Goal: Task Accomplishment & Management: Manage account settings

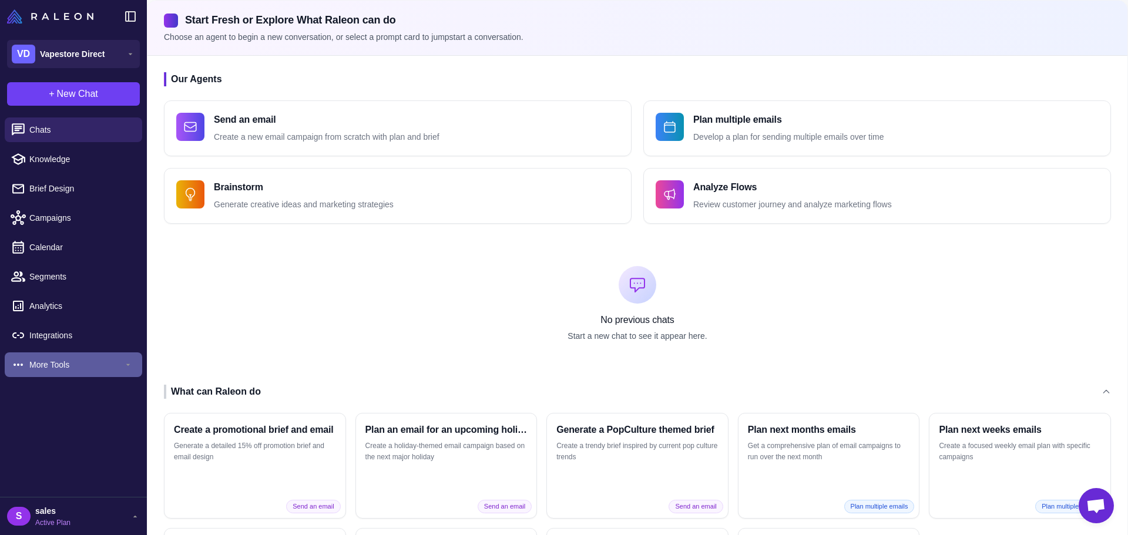
click at [32, 364] on span "More Tools" at bounding box center [76, 365] width 94 height 13
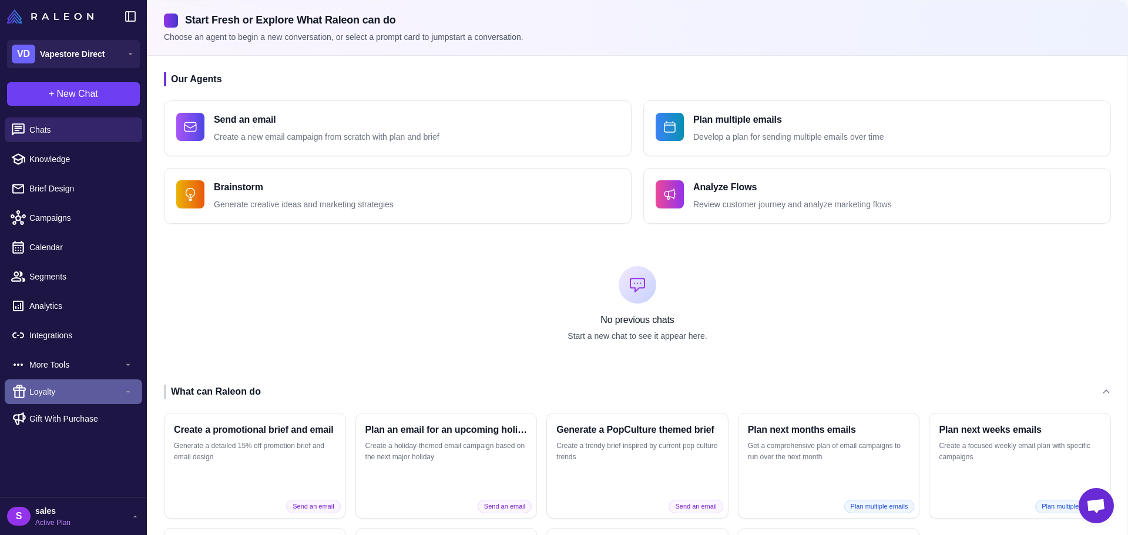
click at [52, 390] on span "Loyalty" at bounding box center [76, 392] width 94 height 13
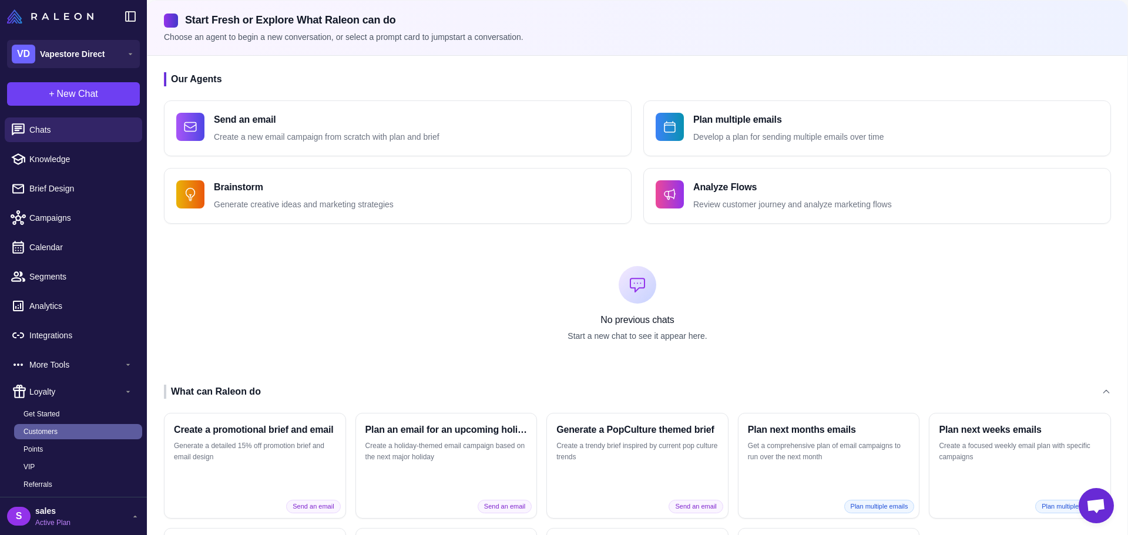
click at [57, 433] on span "Customers" at bounding box center [41, 432] width 34 height 11
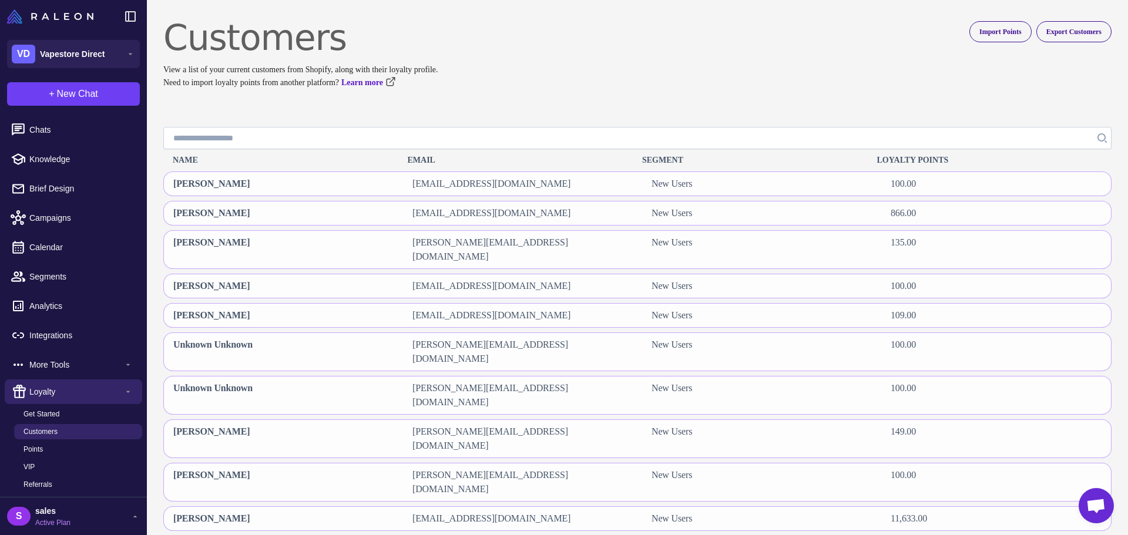
paste input "**********"
type input "**********"
click at [1098, 140] on icon "Search" at bounding box center [1102, 137] width 8 height 8
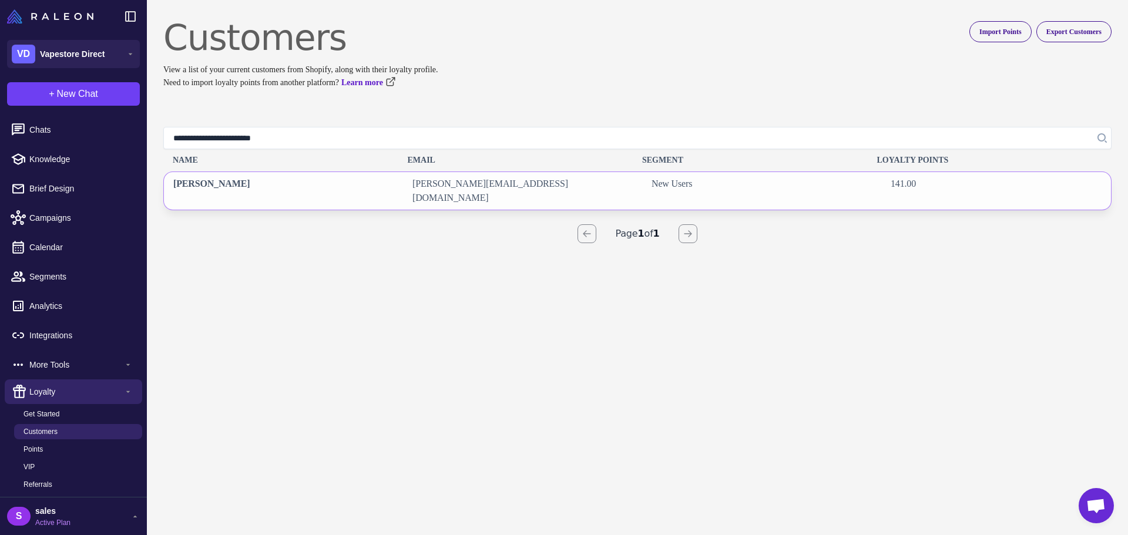
click at [303, 189] on div "[PERSON_NAME]" at bounding box center [279, 191] width 230 height 38
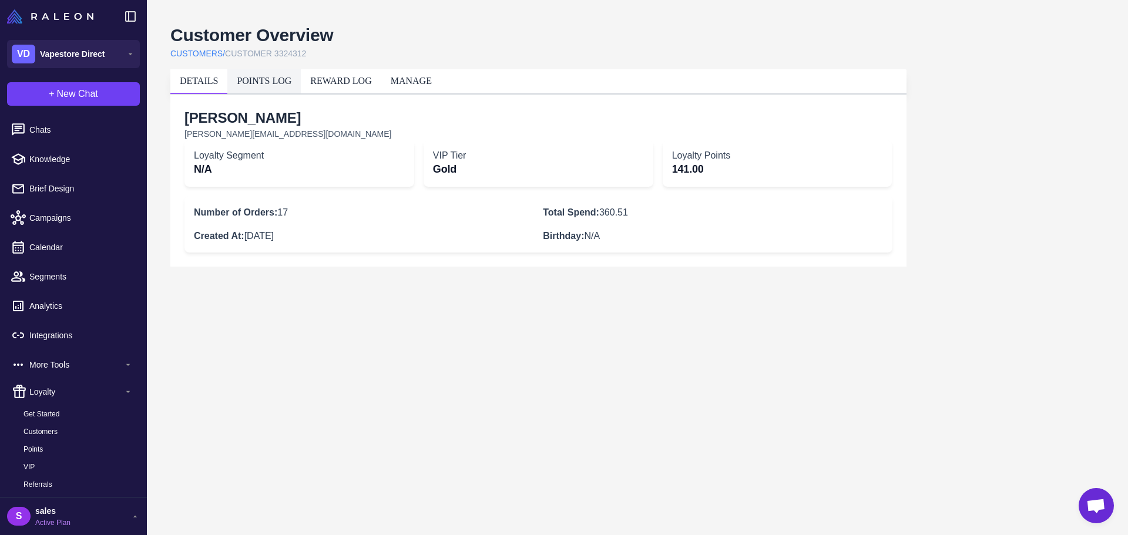
click at [289, 84] on link "POINTS LOG" at bounding box center [264, 81] width 55 height 10
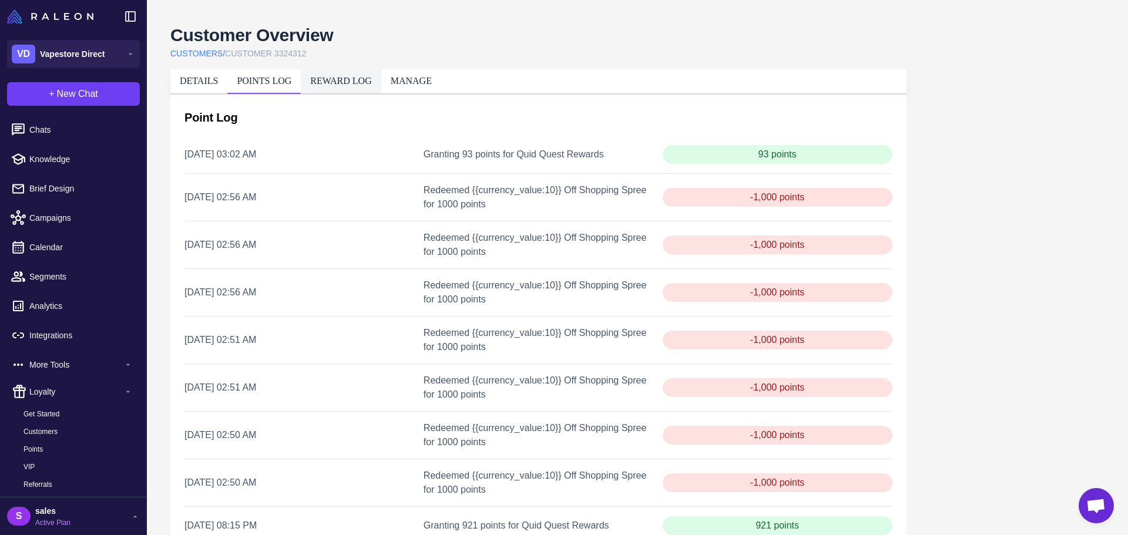
click at [367, 79] on link "REWARD LOG" at bounding box center [340, 81] width 61 height 10
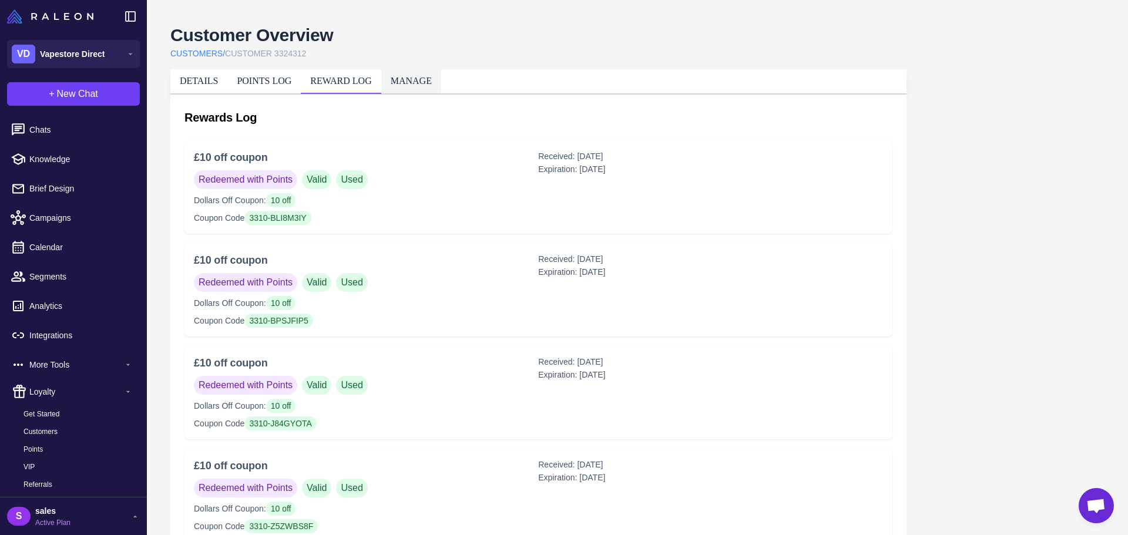
drag, startPoint x: 424, startPoint y: 72, endPoint x: 418, endPoint y: 83, distance: 12.6
click at [423, 73] on li "MANAGE" at bounding box center [411, 81] width 60 height 24
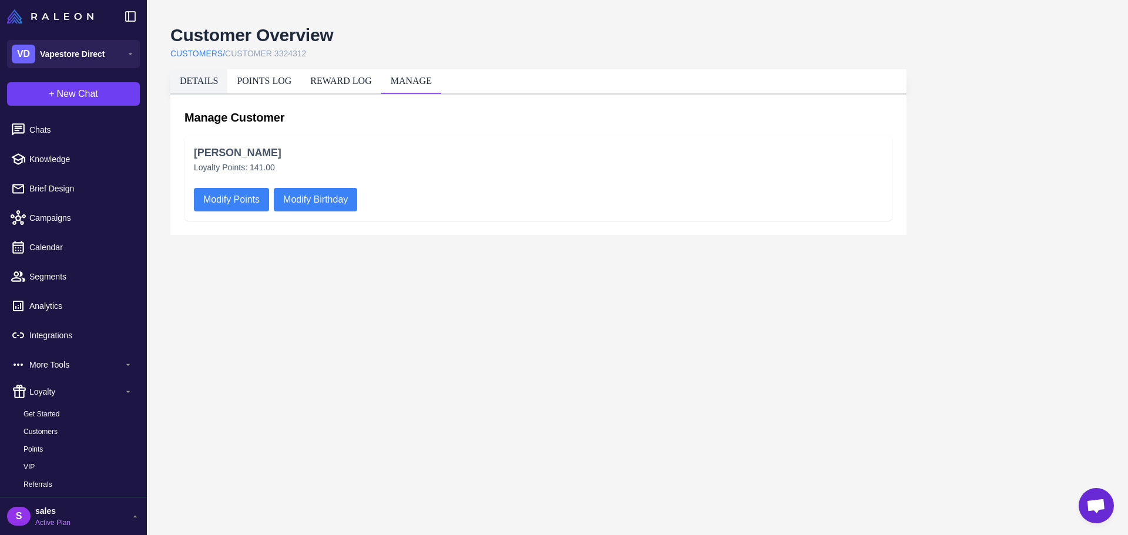
click at [210, 82] on link "DETAILS" at bounding box center [199, 81] width 38 height 10
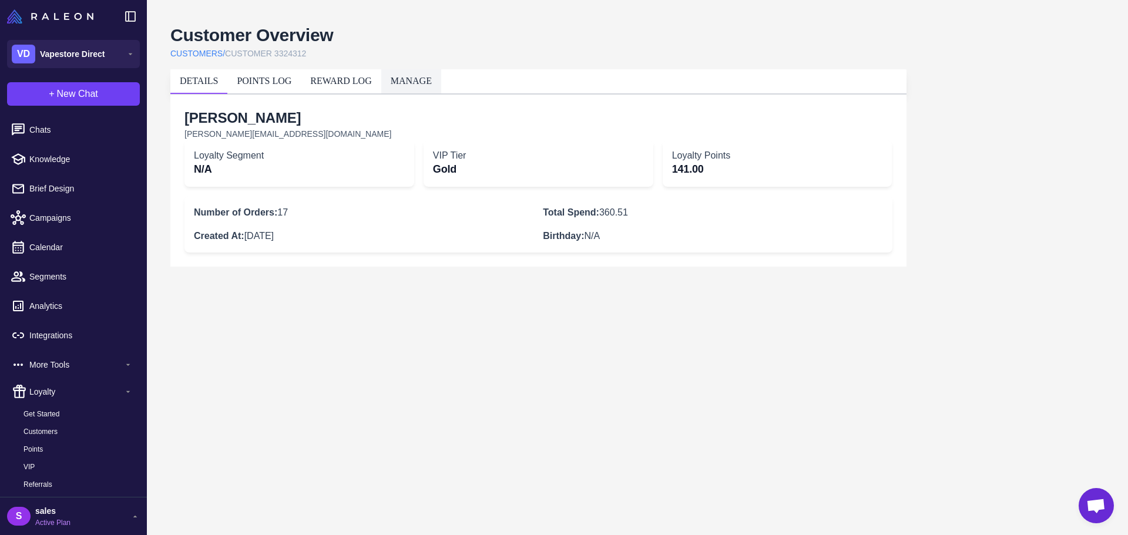
click at [420, 87] on li "MANAGE" at bounding box center [411, 81] width 60 height 24
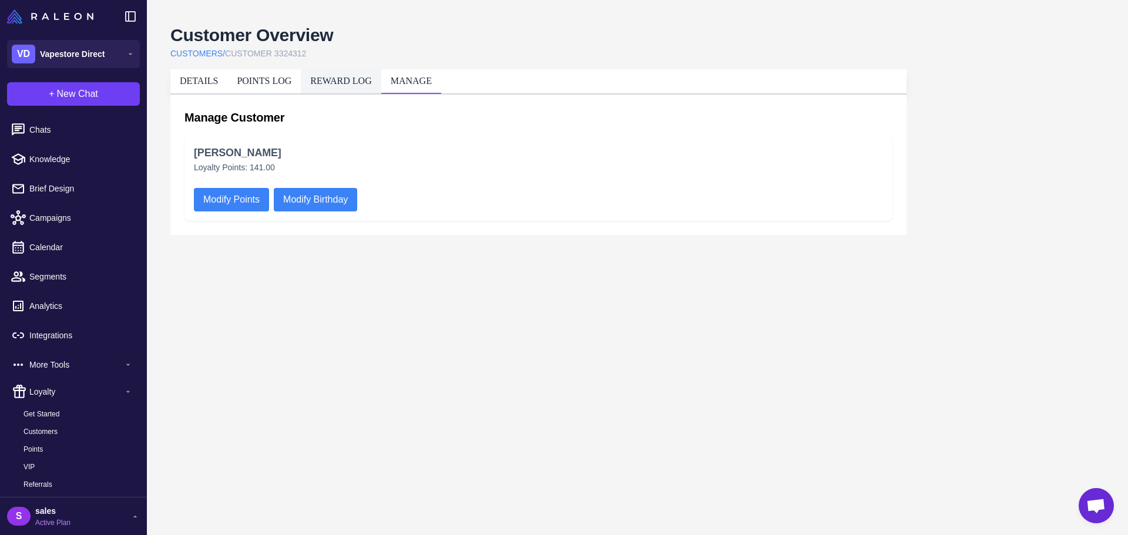
click at [359, 78] on link "REWARD LOG" at bounding box center [340, 81] width 61 height 10
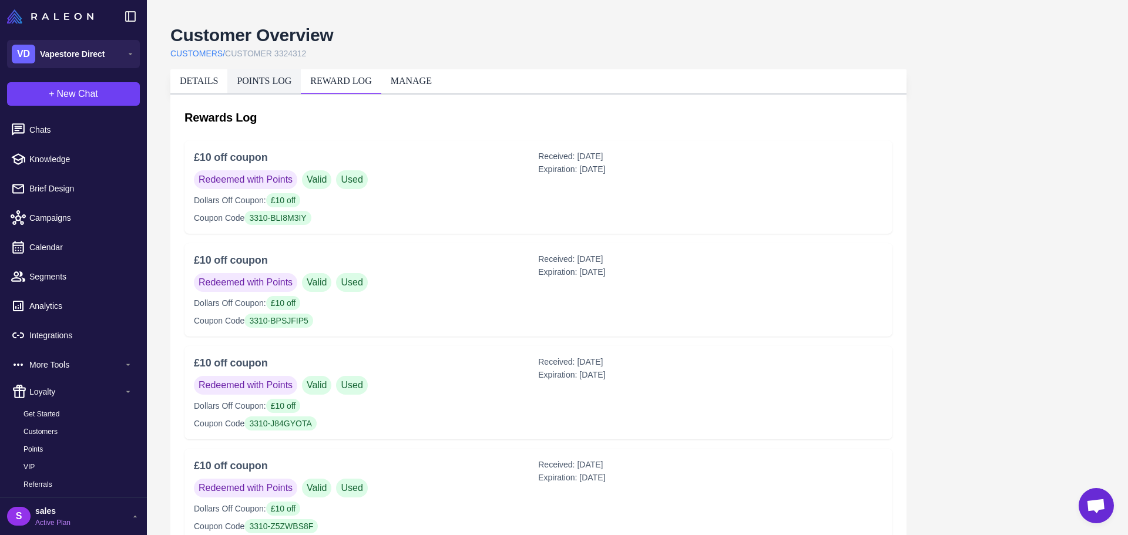
click at [276, 83] on link "POINTS LOG" at bounding box center [264, 81] width 55 height 10
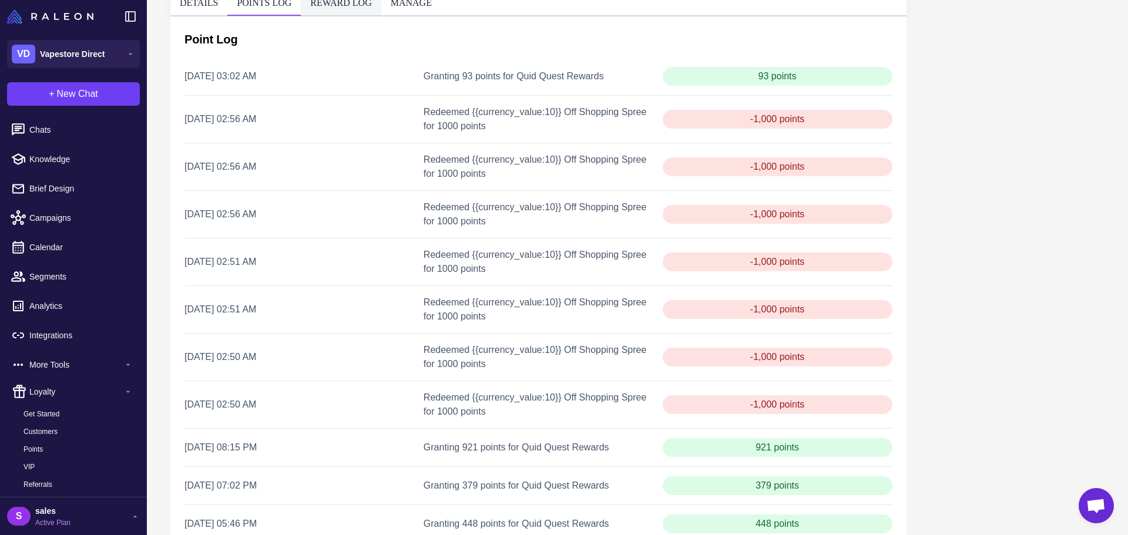
scroll to position [39, 0]
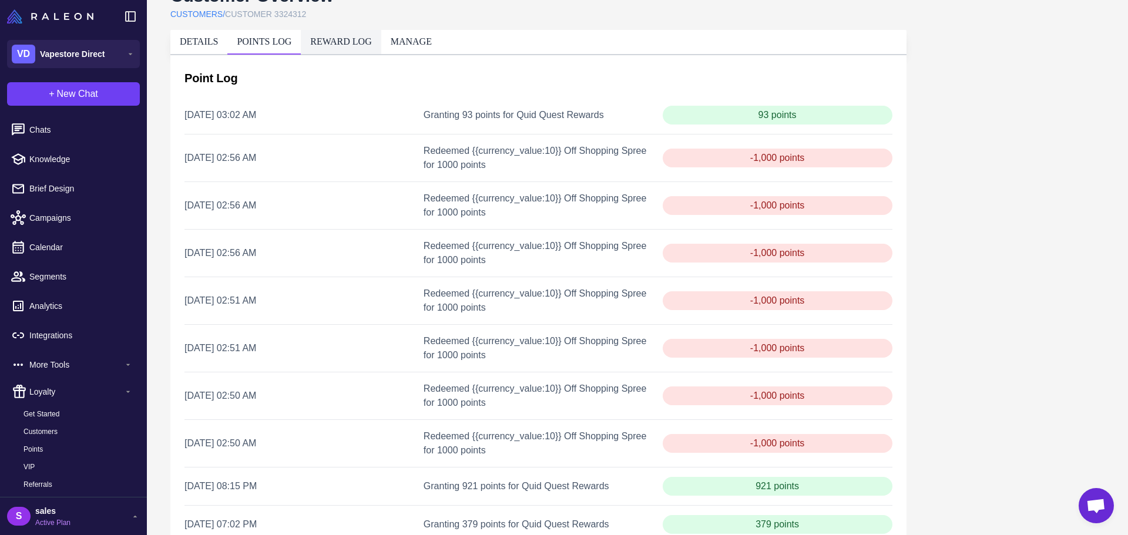
click at [340, 41] on link "REWARD LOG" at bounding box center [340, 41] width 61 height 10
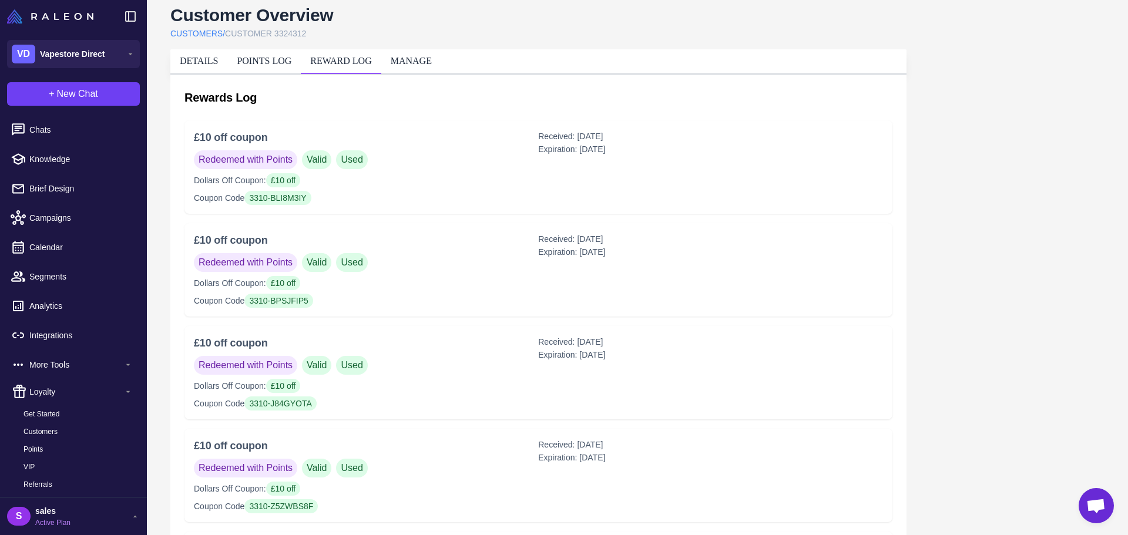
scroll to position [0, 0]
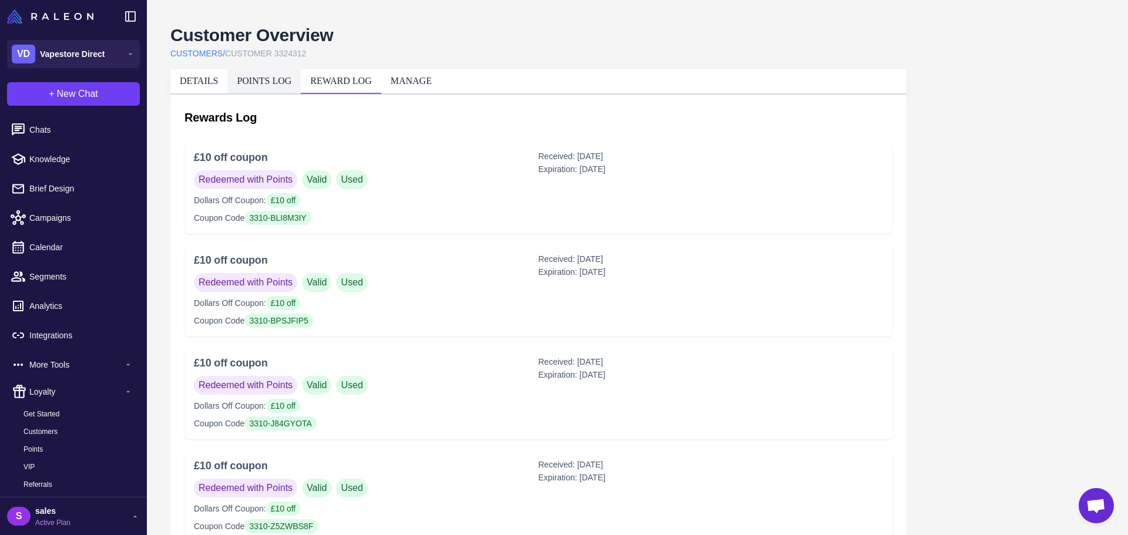
click at [270, 82] on link "POINTS LOG" at bounding box center [264, 81] width 55 height 10
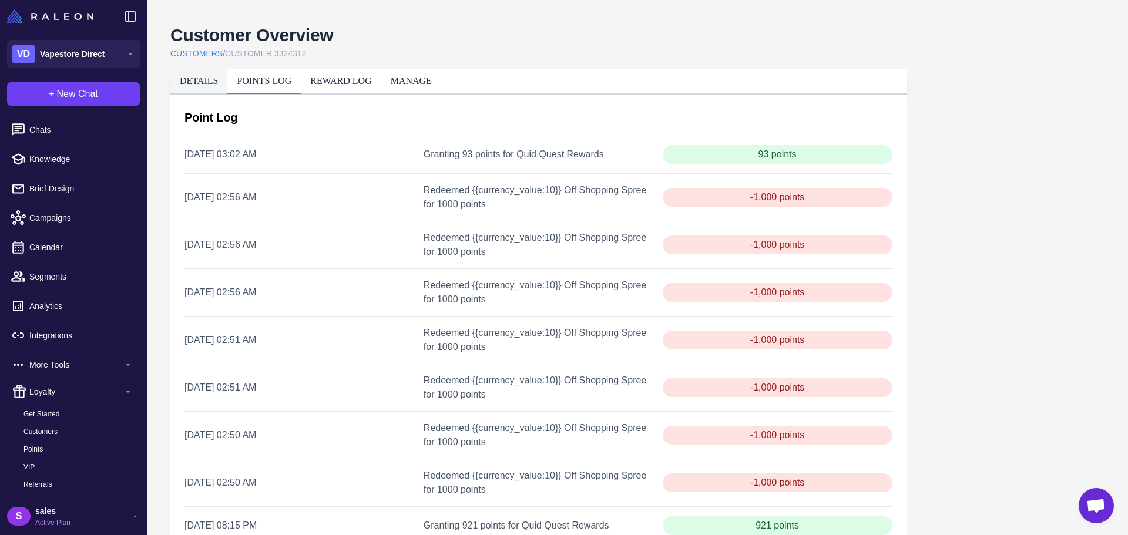
click at [206, 80] on link "DETAILS" at bounding box center [199, 81] width 38 height 10
